Goal: Task Accomplishment & Management: Use online tool/utility

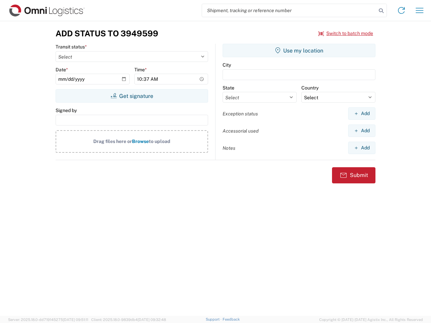
click at [289, 10] on input "search" at bounding box center [289, 10] width 174 height 13
click at [381, 11] on icon at bounding box center [381, 10] width 9 height 9
click at [402, 10] on icon at bounding box center [401, 10] width 11 height 11
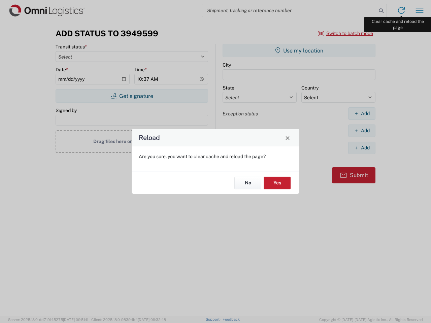
click at [420, 10] on div "Reload Are you sure, you want to clear cache and reload the page? No Yes" at bounding box center [215, 161] width 431 height 323
click at [346, 33] on div "Reload Are you sure, you want to clear cache and reload the page? No Yes" at bounding box center [215, 161] width 431 height 323
click at [132, 96] on div "Reload Are you sure, you want to clear cache and reload the page? No Yes" at bounding box center [215, 161] width 431 height 323
click at [299, 51] on div "Reload Are you sure, you want to clear cache and reload the page? No Yes" at bounding box center [215, 161] width 431 height 323
click at [362, 114] on div "Reload Are you sure, you want to clear cache and reload the page? No Yes" at bounding box center [215, 161] width 431 height 323
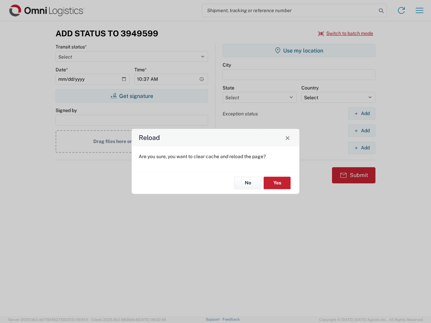
click at [362, 131] on div "Reload Are you sure, you want to clear cache and reload the page? No Yes" at bounding box center [215, 161] width 431 height 323
click at [362, 148] on div "Reload Are you sure, you want to clear cache and reload the page? No Yes" at bounding box center [215, 161] width 431 height 323
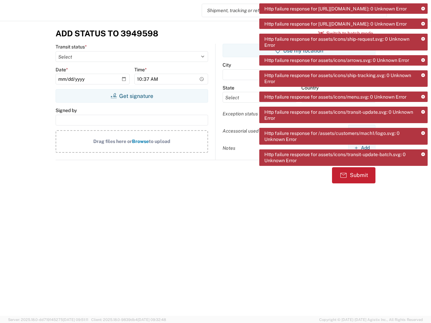
click at [423, 9] on icon at bounding box center [423, 9] width 4 height 4
click at [423, 37] on icon at bounding box center [423, 39] width 4 height 4
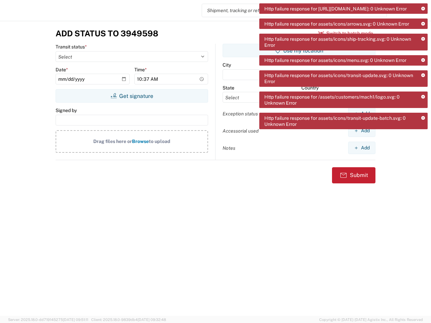
click at [423, 50] on div "Http failure response for assets/icons/ship-tracking.svg: 0 Unknown Error" at bounding box center [343, 42] width 168 height 17
click at [423, 72] on div "Http failure response for https://app.agistix.com/fs/api/accounts/-: 0 Unknown …" at bounding box center [343, 68] width 168 height 131
click at [423, 87] on div "Http failure response for assets/icons/transit-update.svg: 0 Unknown Error" at bounding box center [343, 78] width 168 height 17
click at [423, 108] on div "Http failure response for /assets/customers/mach1/logo.svg: 0 Unknown Error" at bounding box center [343, 100] width 168 height 17
click at [423, 120] on icon at bounding box center [423, 119] width 4 height 4
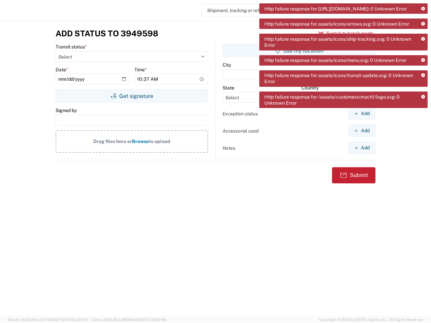
click at [423, 146] on div "Add Status to 3949598 Switch to batch mode Transit status * Select Picked up fr…" at bounding box center [215, 168] width 431 height 295
click at [423, 167] on div "Add Status to 3949598 Switch to batch mode Transit status * Select Picked up fr…" at bounding box center [215, 168] width 431 height 295
click at [132, 96] on button "Get signature" at bounding box center [132, 95] width 153 height 13
